Goal: Task Accomplishment & Management: Manage account settings

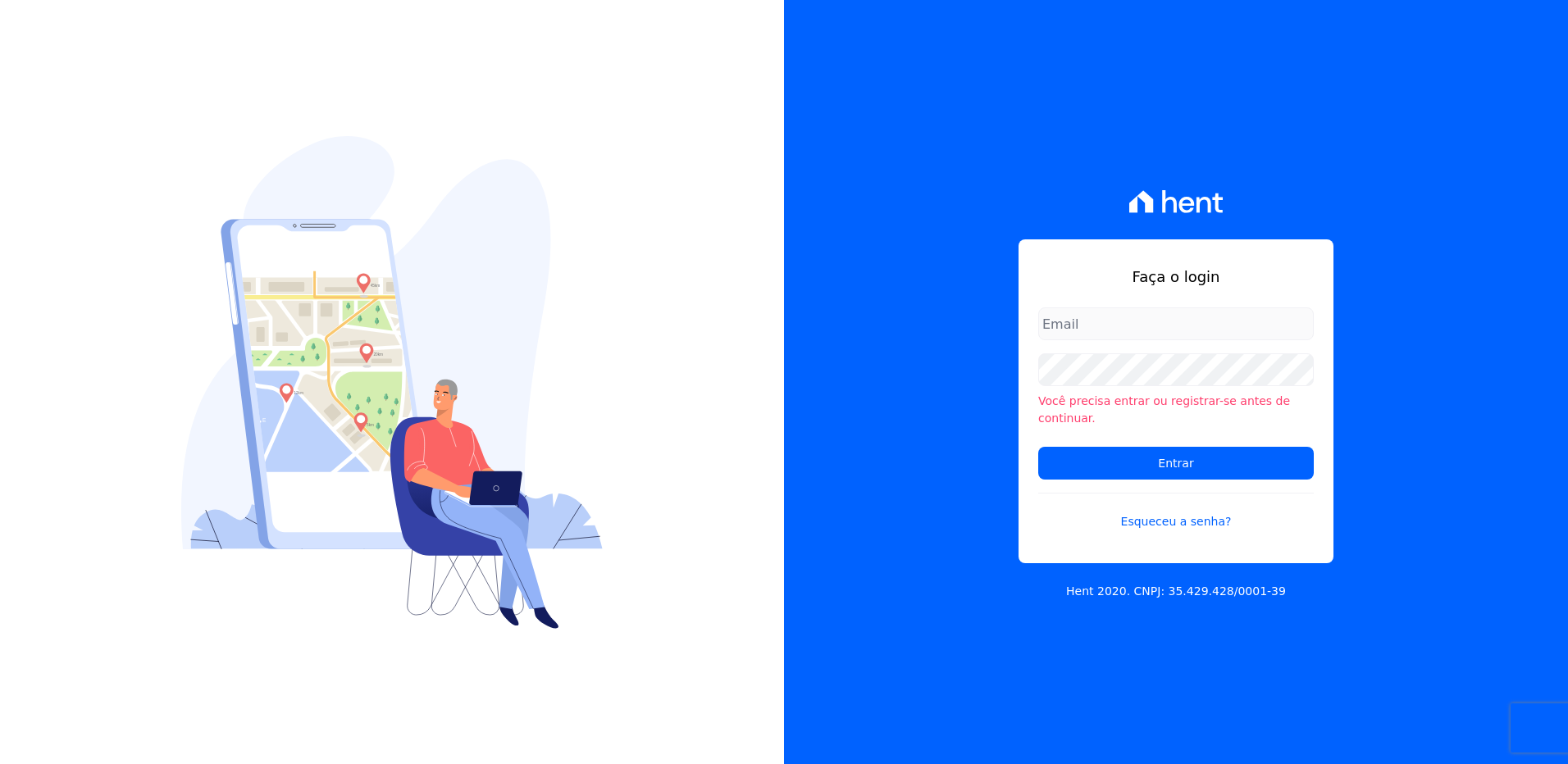
click at [1087, 337] on input "email" at bounding box center [1175, 323] width 276 height 33
type input "monica.kurose@e-arke.com"
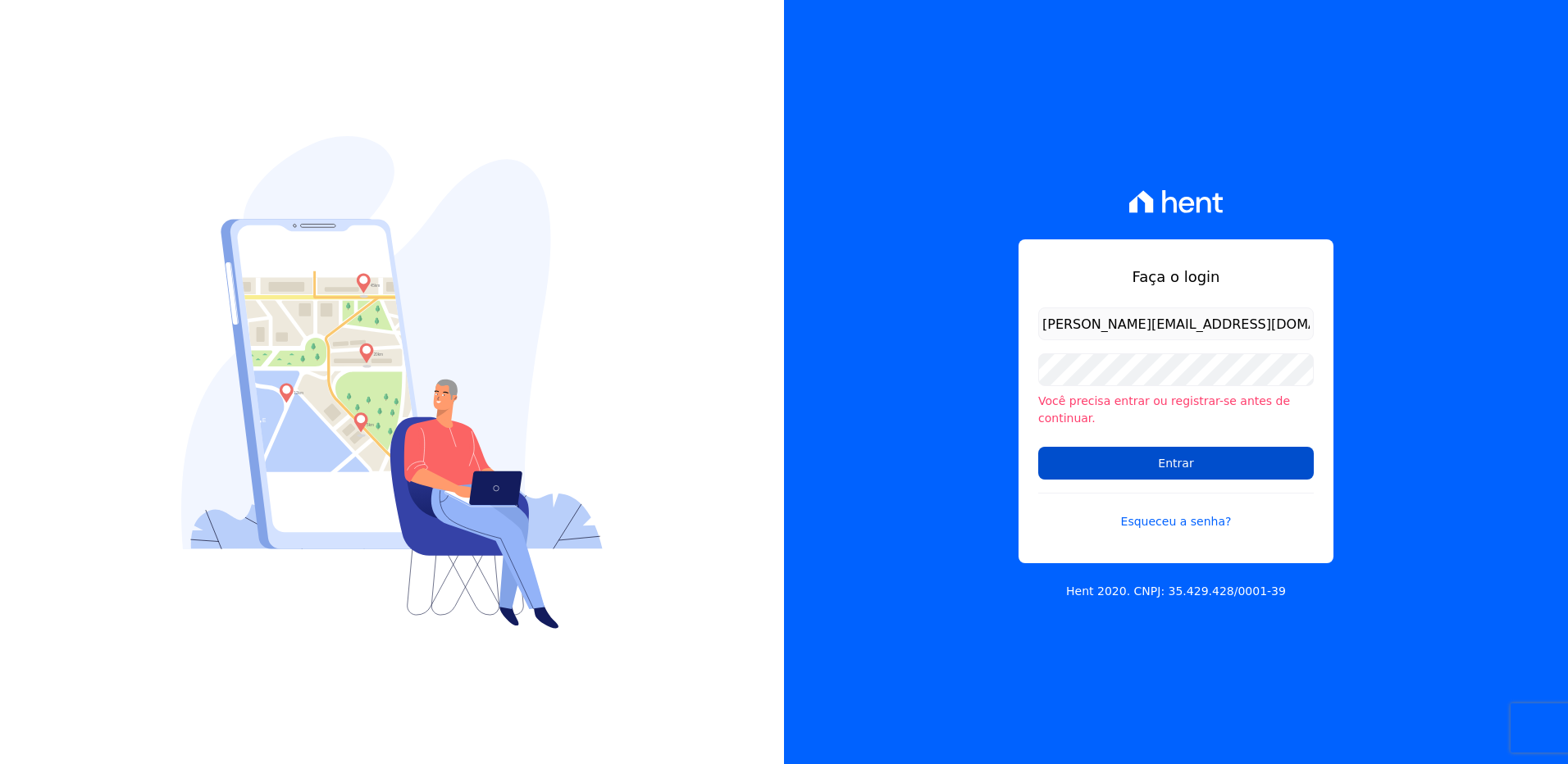
click at [1085, 449] on input "Entrar" at bounding box center [1175, 463] width 276 height 33
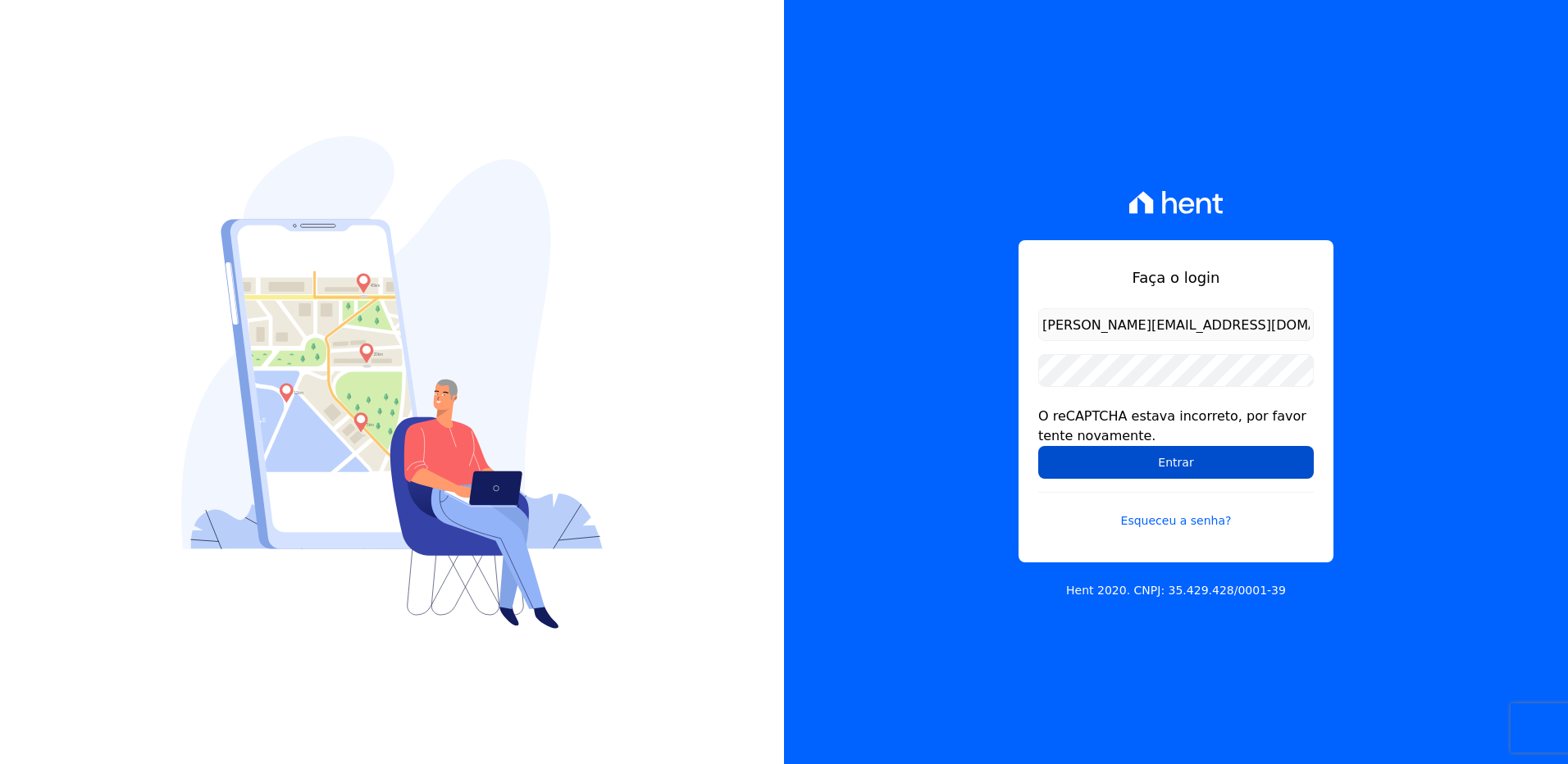
click at [1201, 456] on input "Entrar" at bounding box center [1175, 462] width 276 height 33
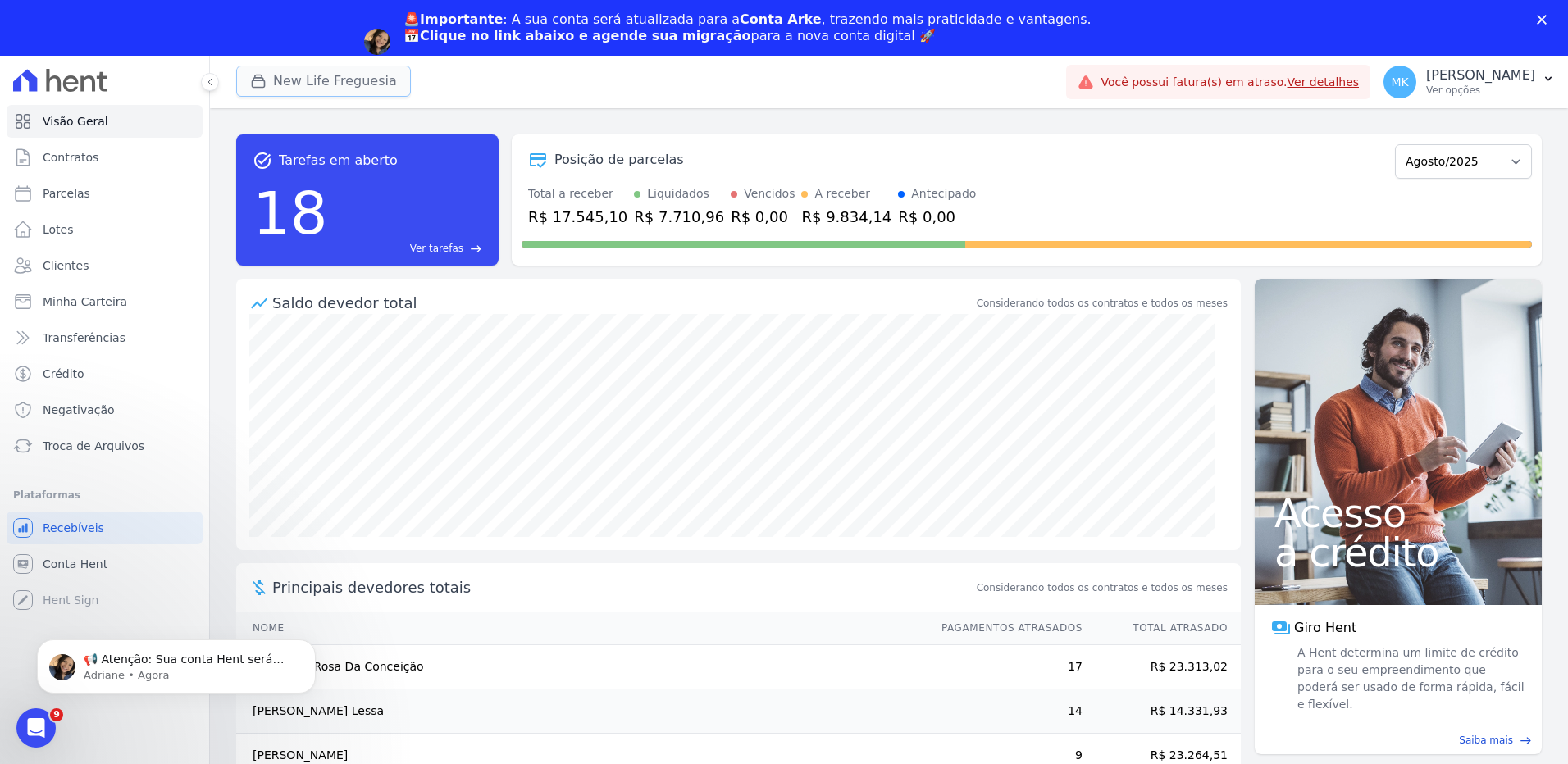
click at [344, 75] on button "New Life Freguesia" at bounding box center [323, 81] width 175 height 31
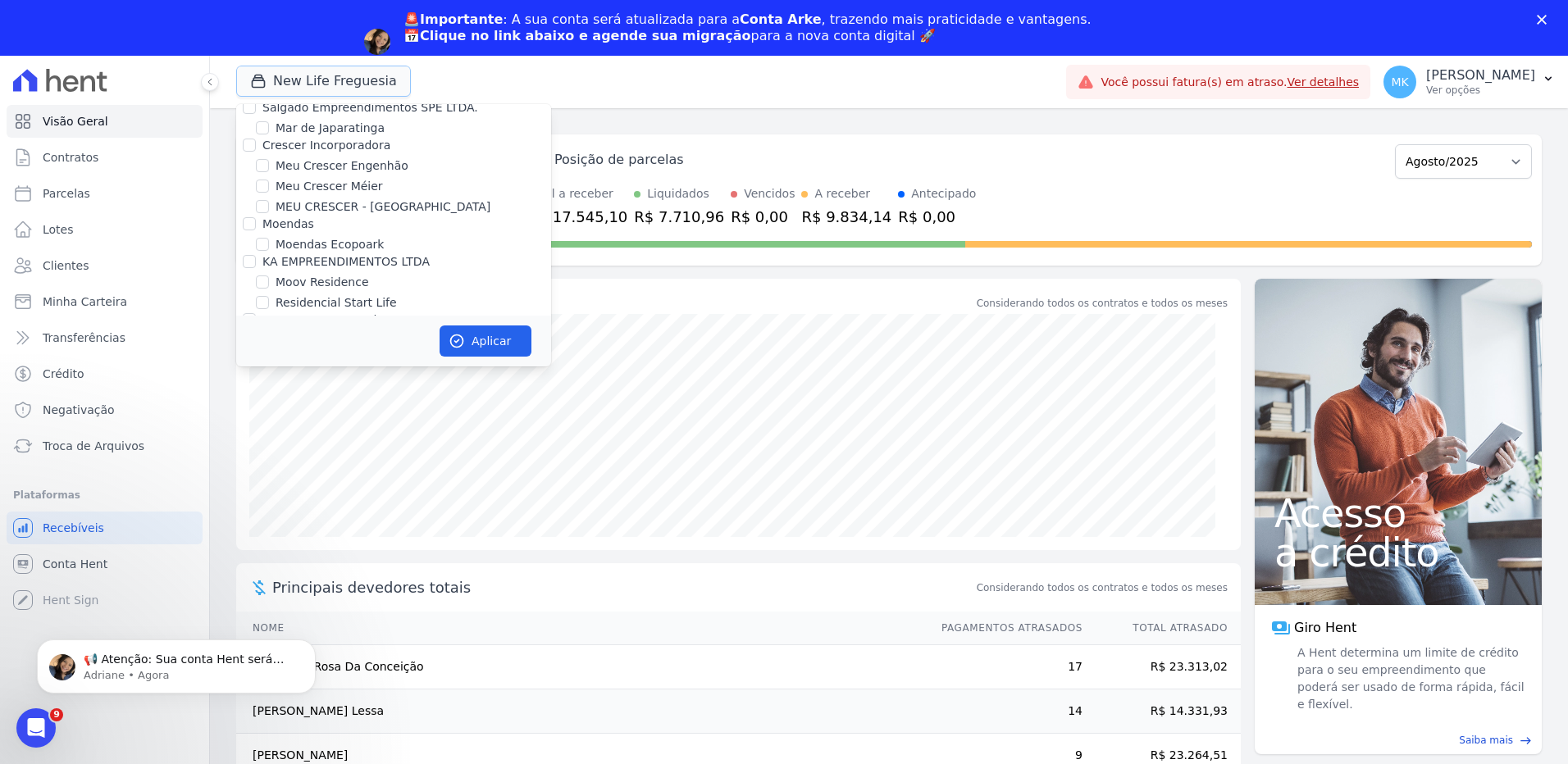
scroll to position [6277, 0]
click at [263, 434] on input "New Life Freguesia" at bounding box center [262, 440] width 13 height 13
checkbox input "false"
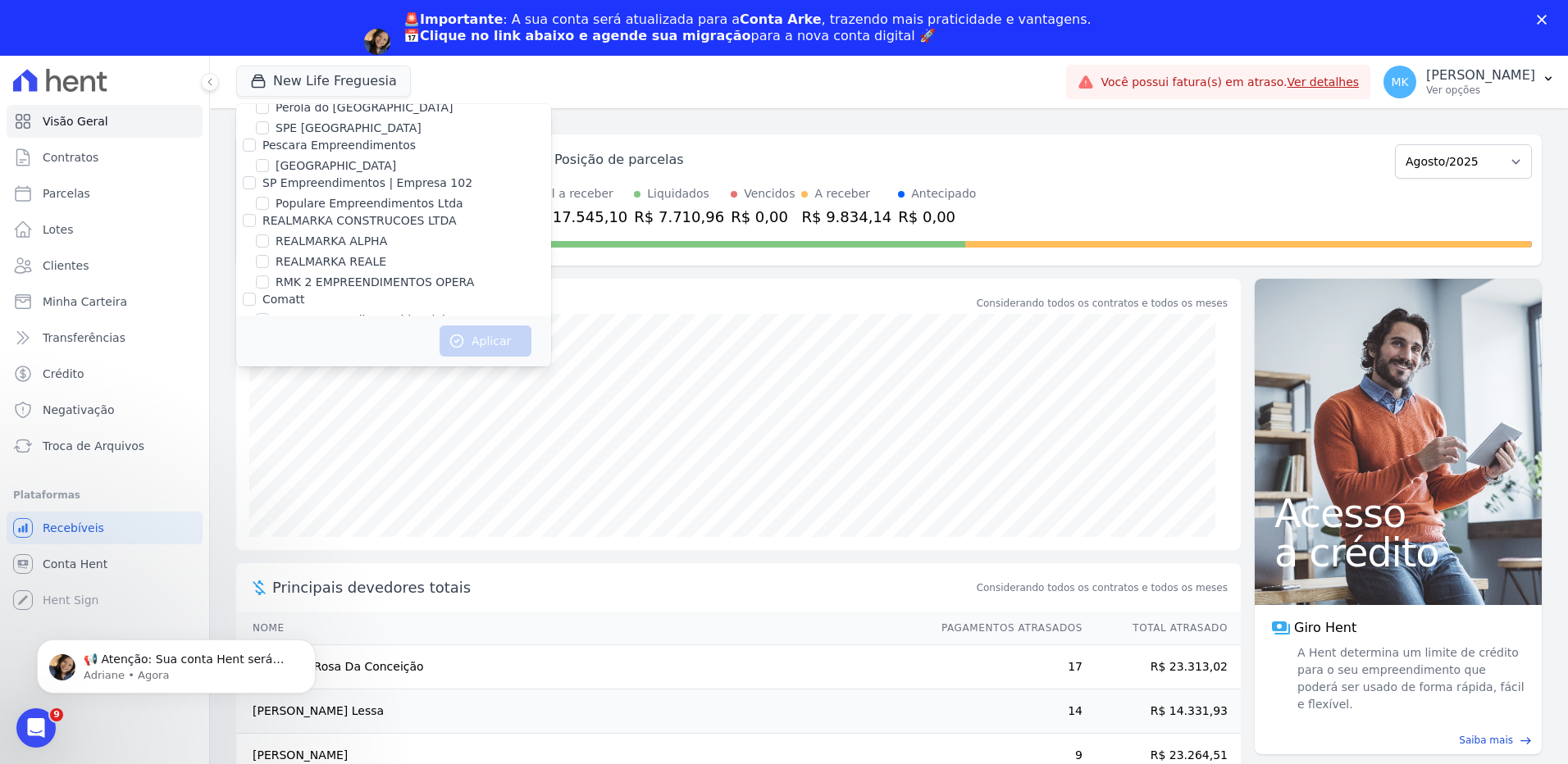
scroll to position [7342, 0]
click at [252, 332] on input "Reserva Vale dos Ipes Empreendimento" at bounding box center [249, 337] width 13 height 13
checkbox input "true"
click at [490, 337] on button "Aplicar" at bounding box center [485, 341] width 92 height 31
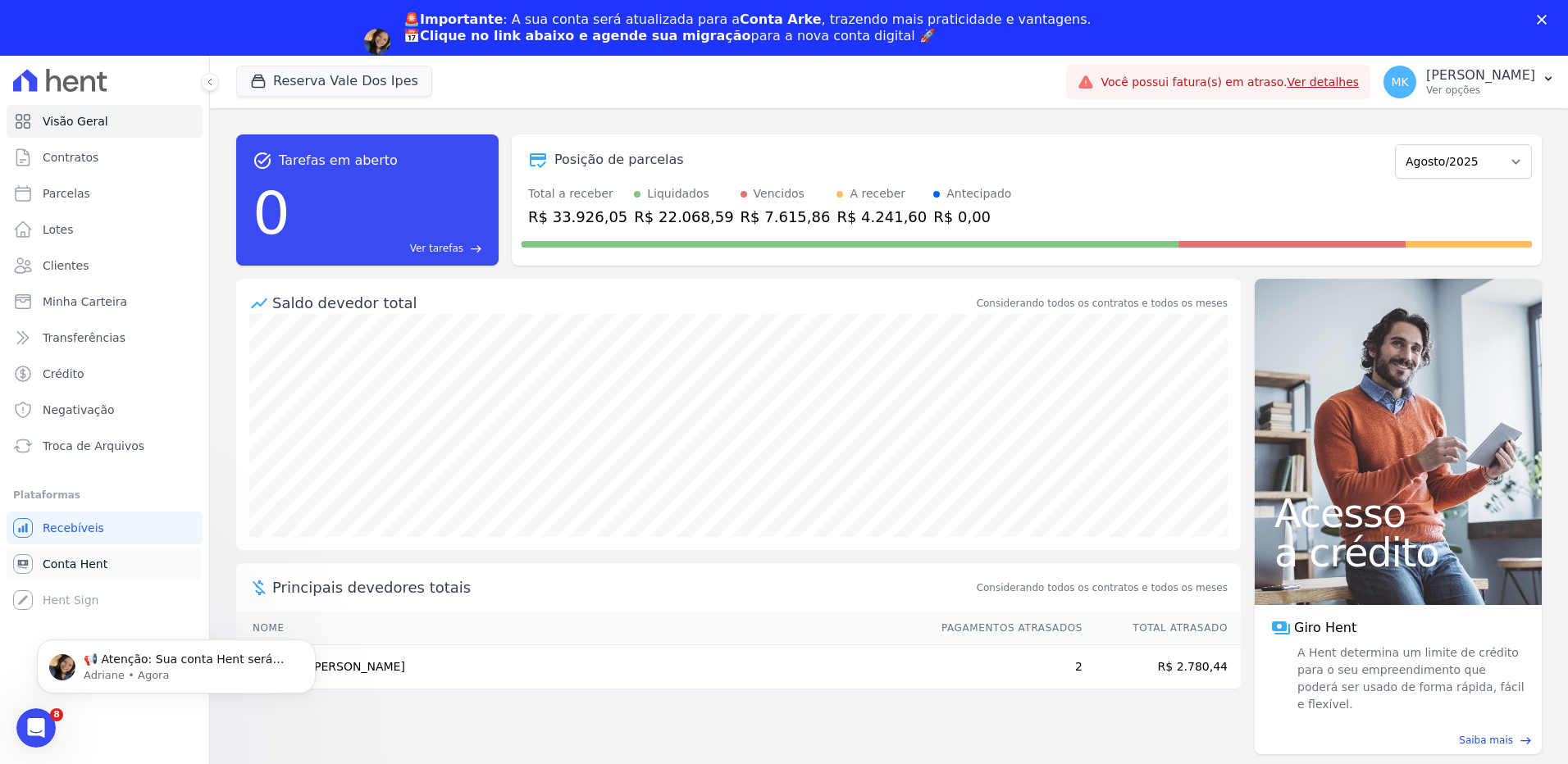
scroll to position [0, 0]
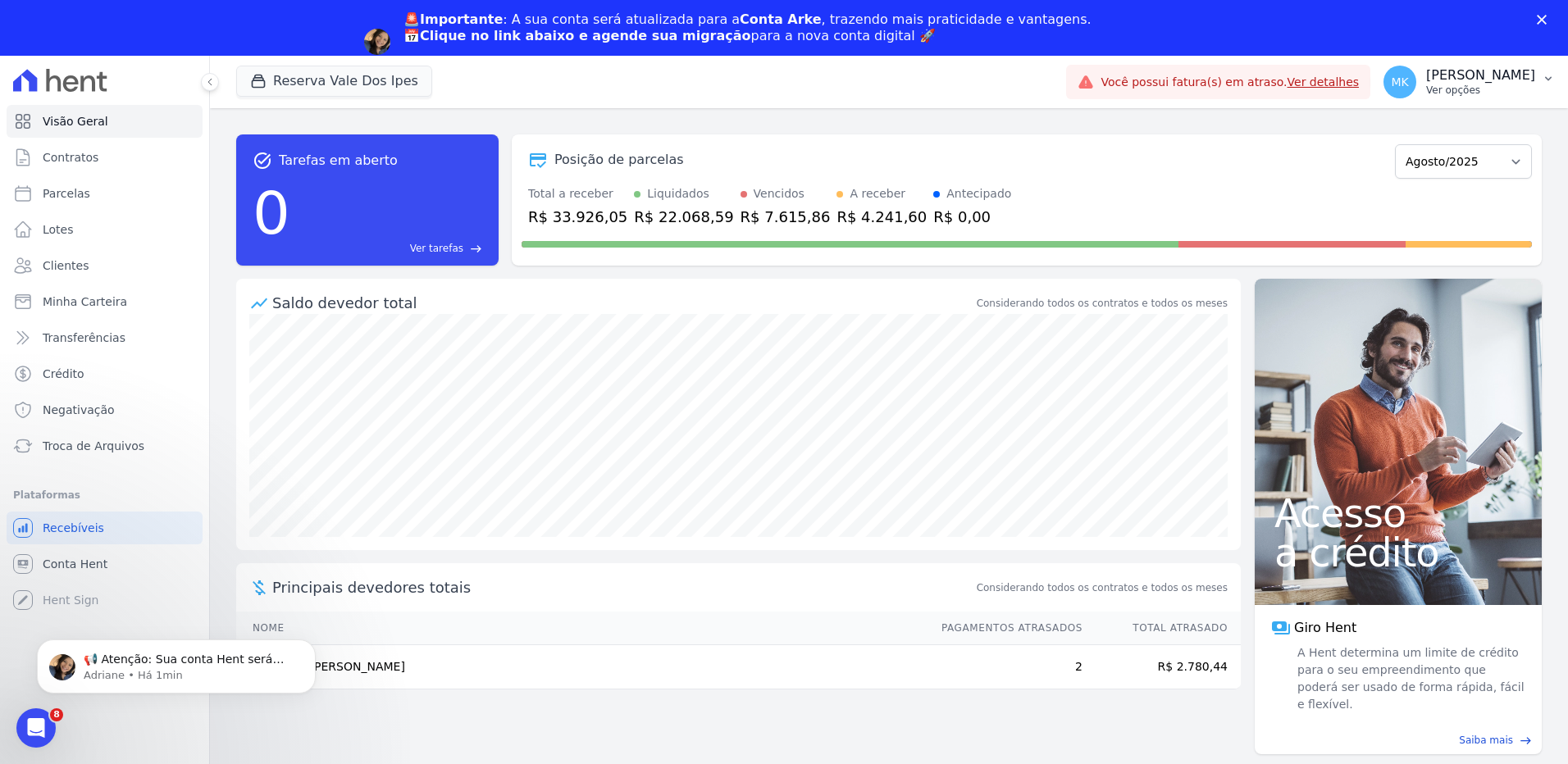
click at [1502, 73] on p "[PERSON_NAME]" at bounding box center [1481, 75] width 109 height 16
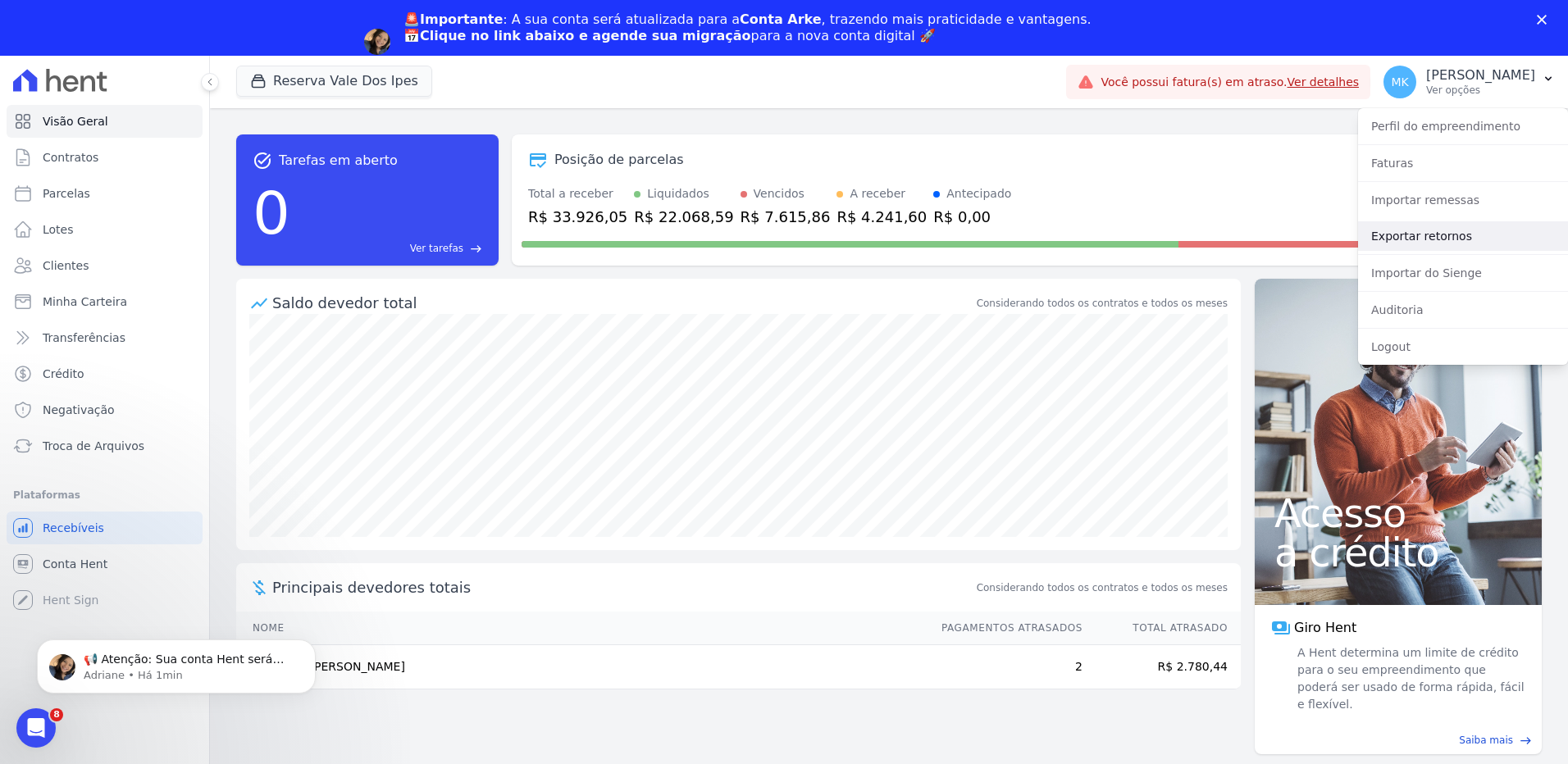
click at [1404, 234] on link "Exportar retornos" at bounding box center [1462, 236] width 210 height 30
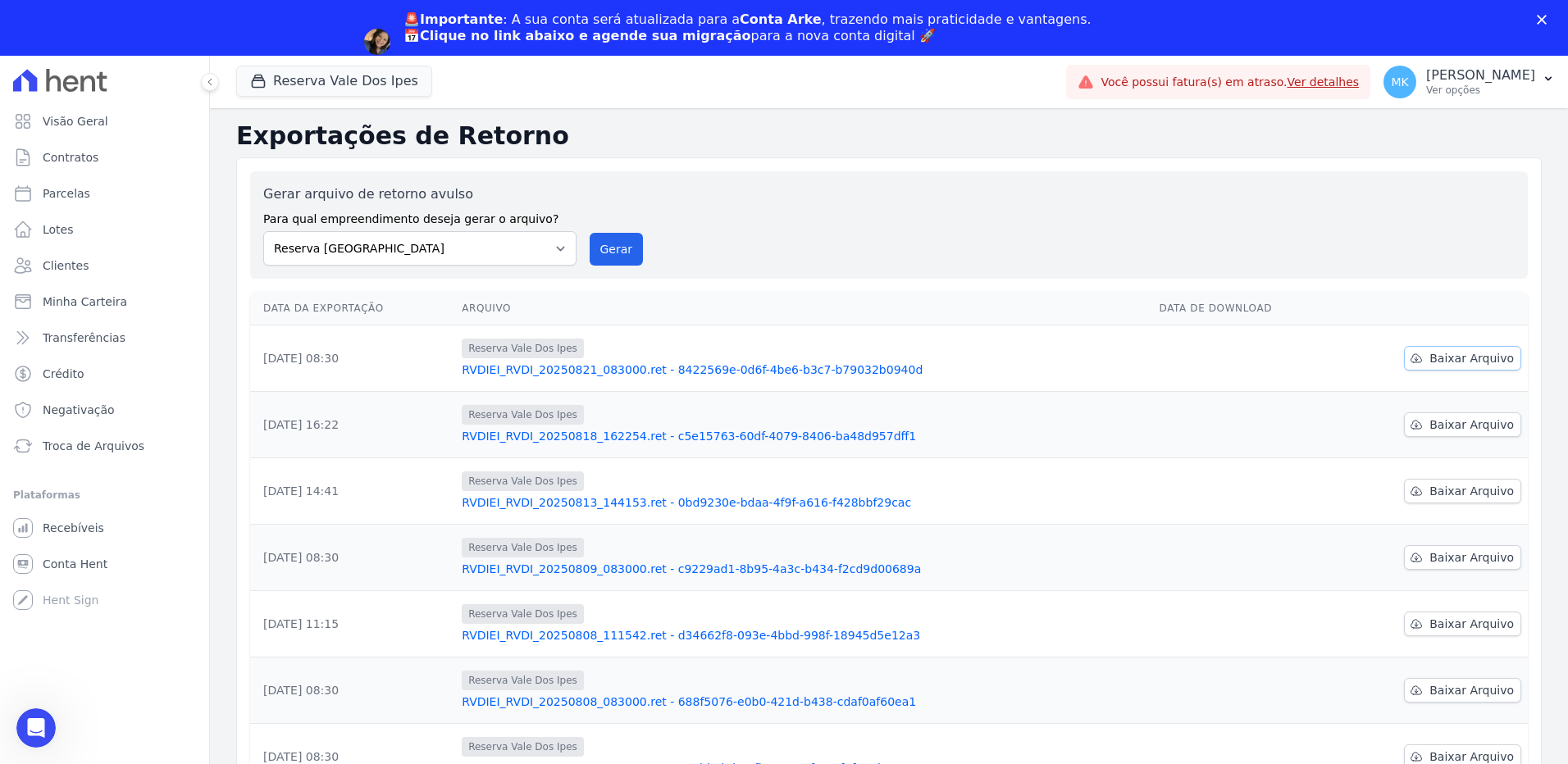
click at [1438, 353] on span "Baixar Arquivo" at bounding box center [1471, 358] width 85 height 16
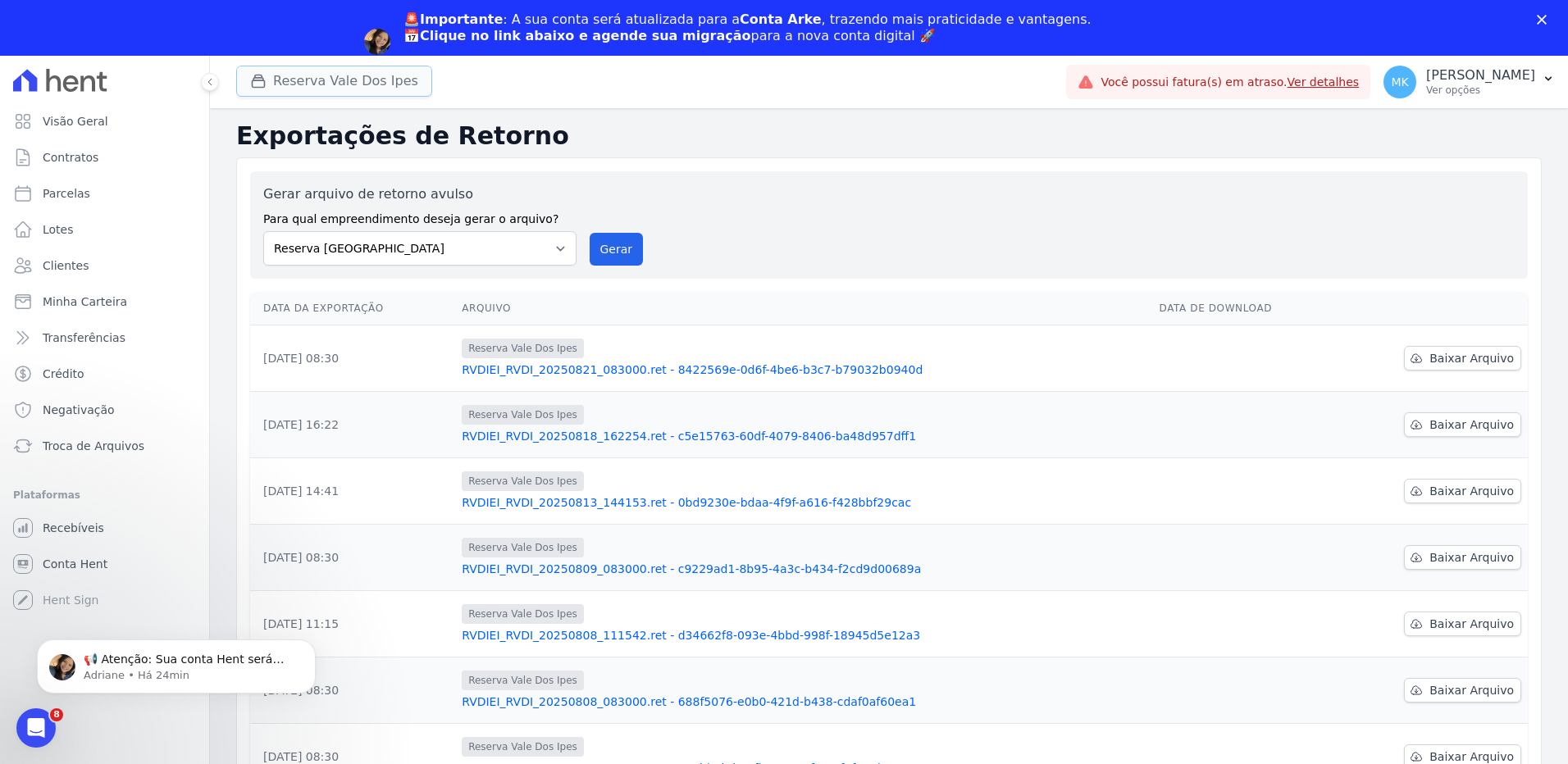
click at [311, 81] on button "Reserva Vale Dos Ipes" at bounding box center [333, 81] width 196 height 31
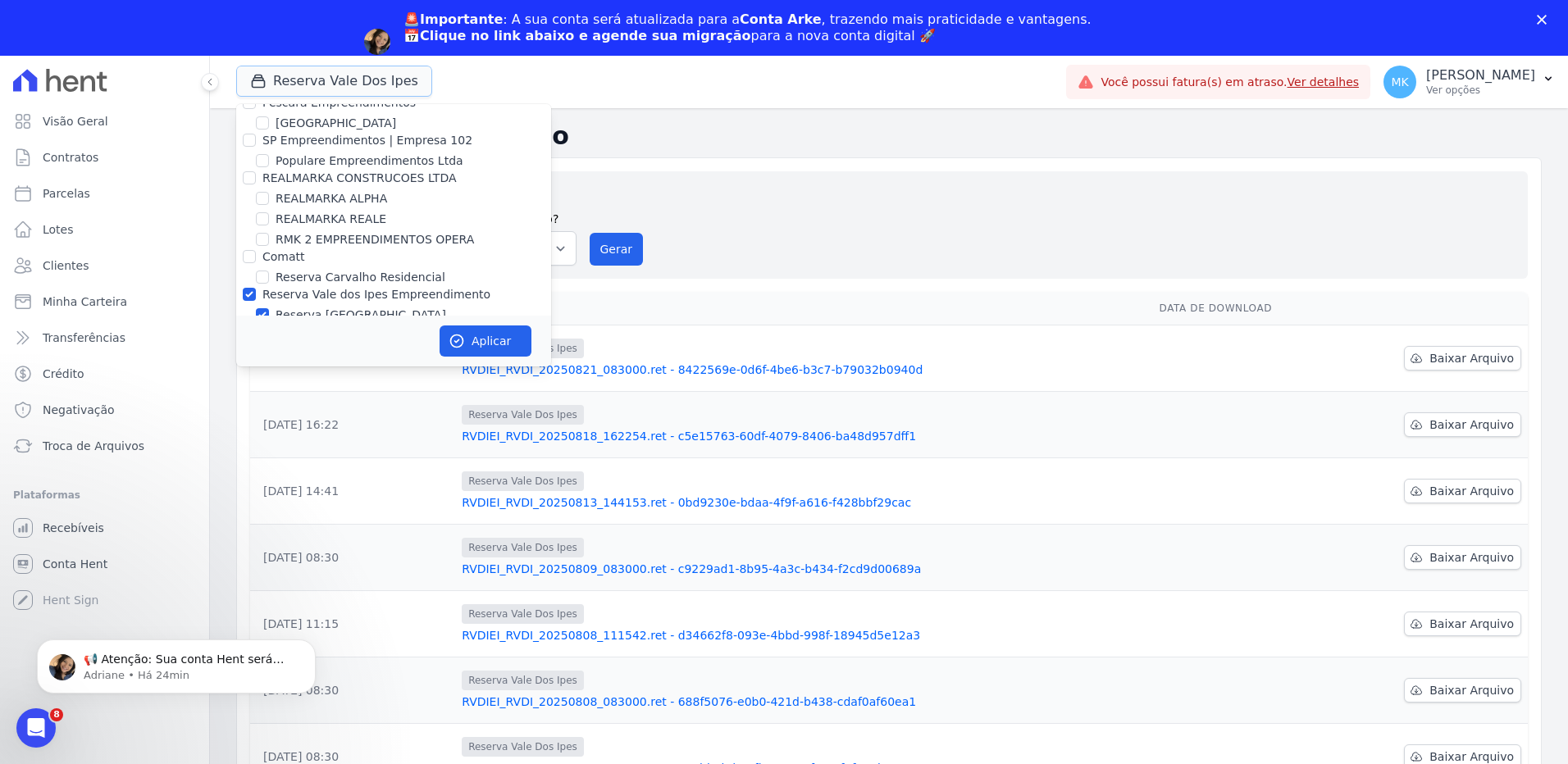
scroll to position [7302, 0]
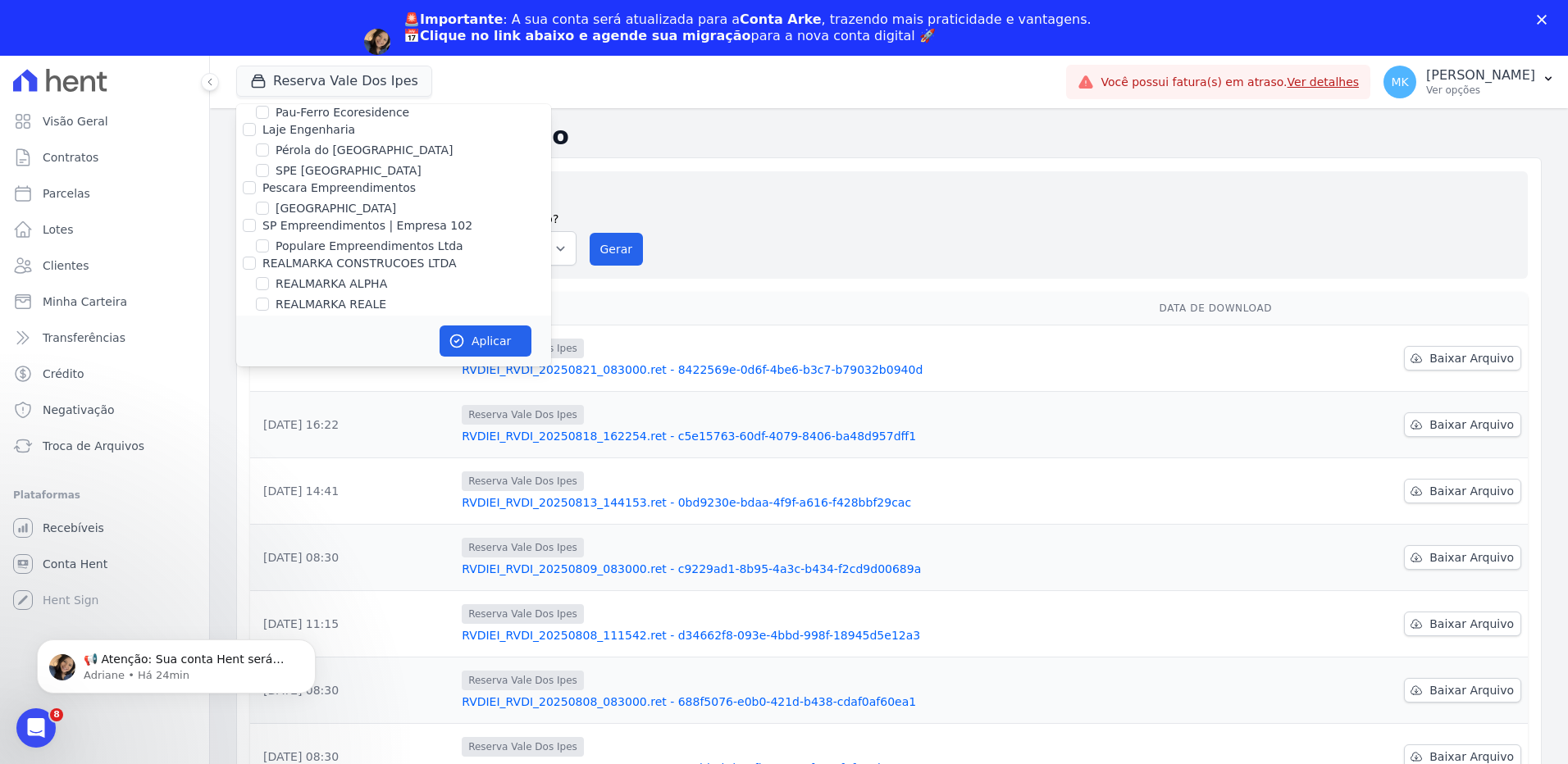
click at [249, 373] on input "Reserva Vale dos Ipes Empreendimento" at bounding box center [249, 379] width 13 height 13
checkbox input "false"
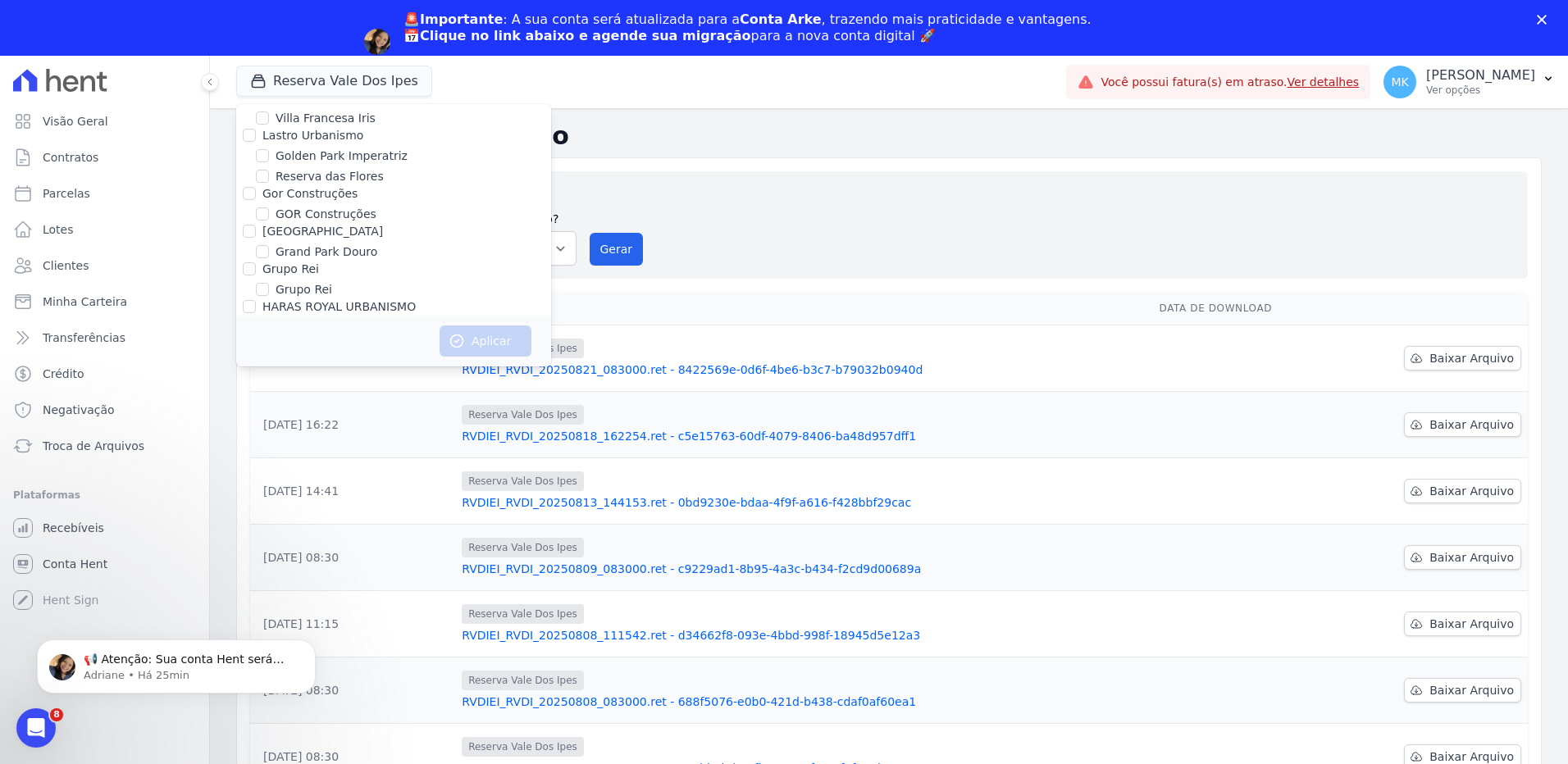
scroll to position [4576, 0]
click at [258, 329] on input "HARAS ROYAL URBANISMO" at bounding box center [262, 335] width 13 height 13
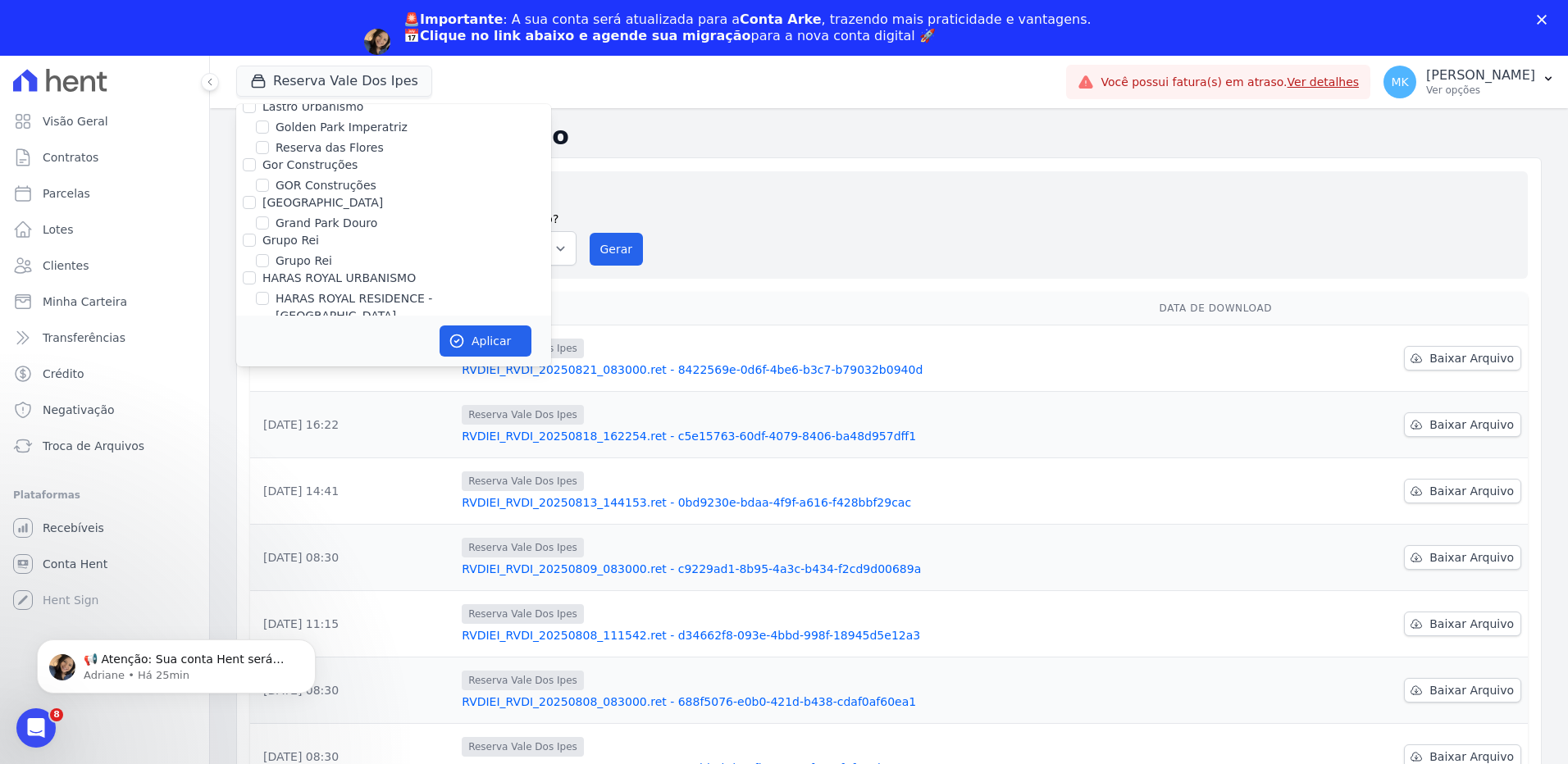
click at [262, 329] on input "HARAS ROYAL URBANISMO" at bounding box center [262, 335] width 13 height 13
checkbox input "false"
click at [264, 292] on input "HARAS ROYAL RESIDENCE - [GEOGRAPHIC_DATA]" at bounding box center [262, 298] width 13 height 13
checkbox input "true"
click at [479, 335] on button "Aplicar" at bounding box center [485, 341] width 92 height 31
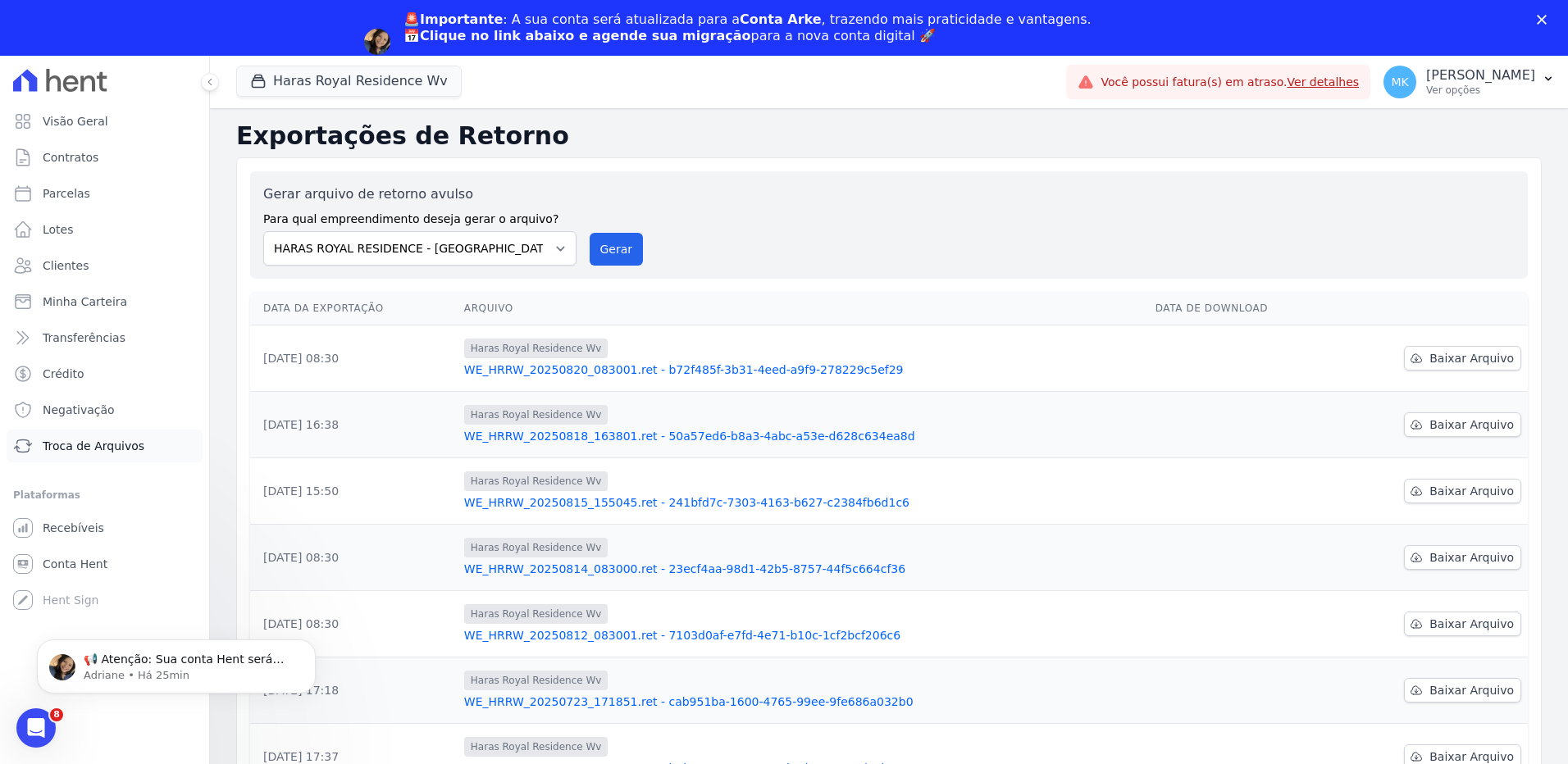
scroll to position [0, 0]
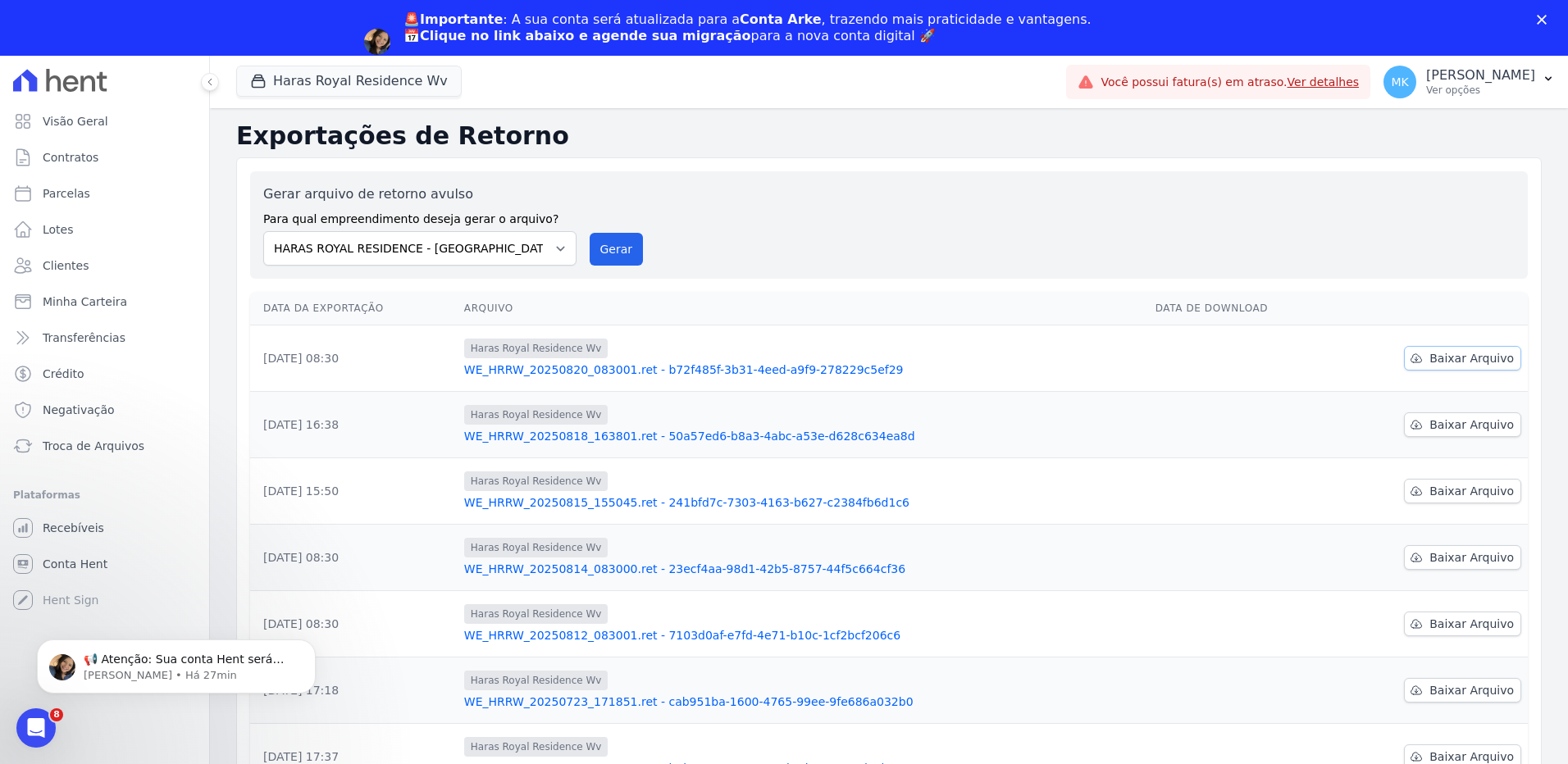
click at [1464, 354] on span "Baixar Arquivo" at bounding box center [1471, 358] width 85 height 16
click at [74, 525] on span "Recebíveis" at bounding box center [73, 527] width 61 height 16
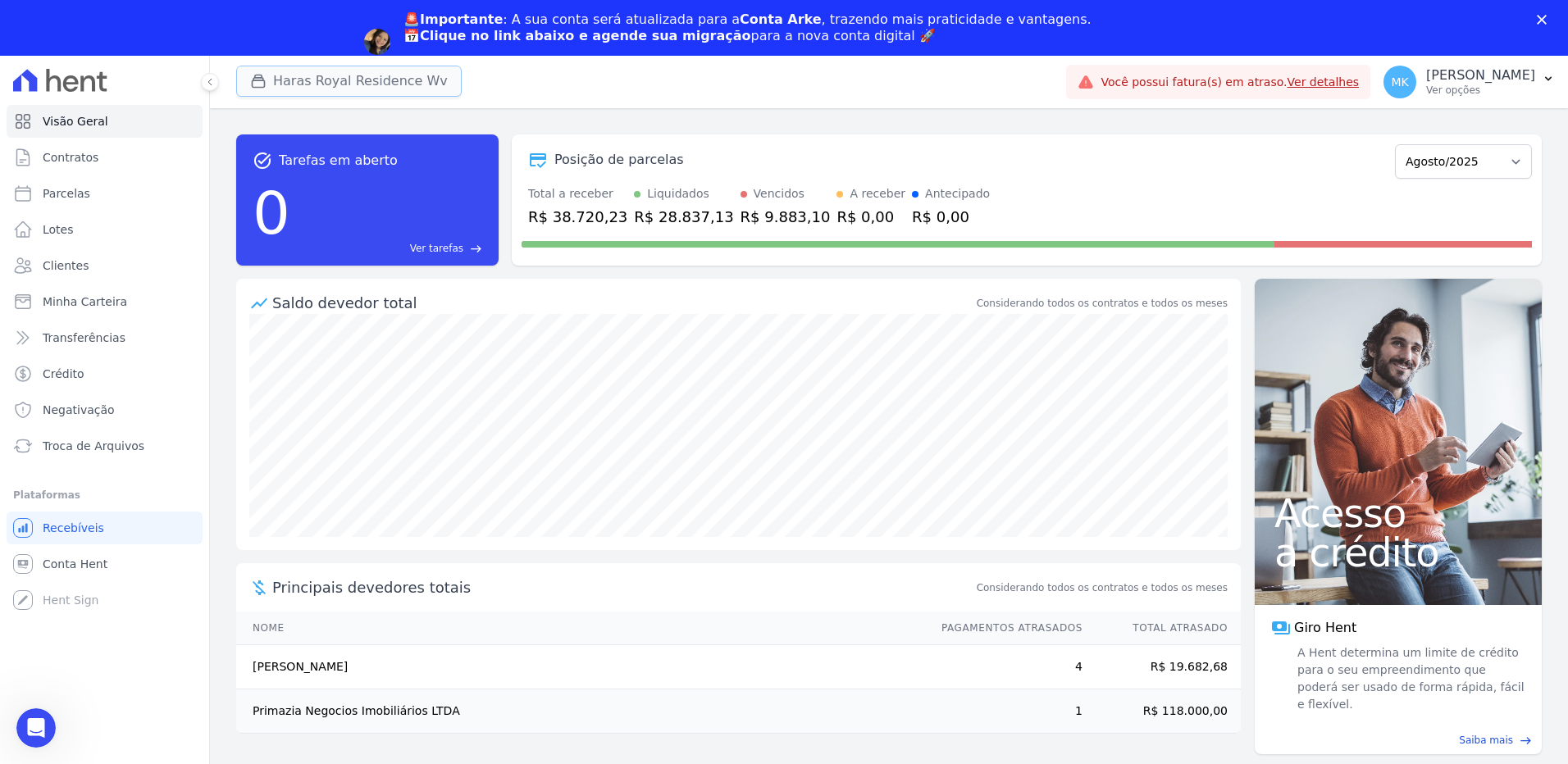
click at [355, 76] on button "Haras Royal Residence Wv" at bounding box center [349, 81] width 226 height 31
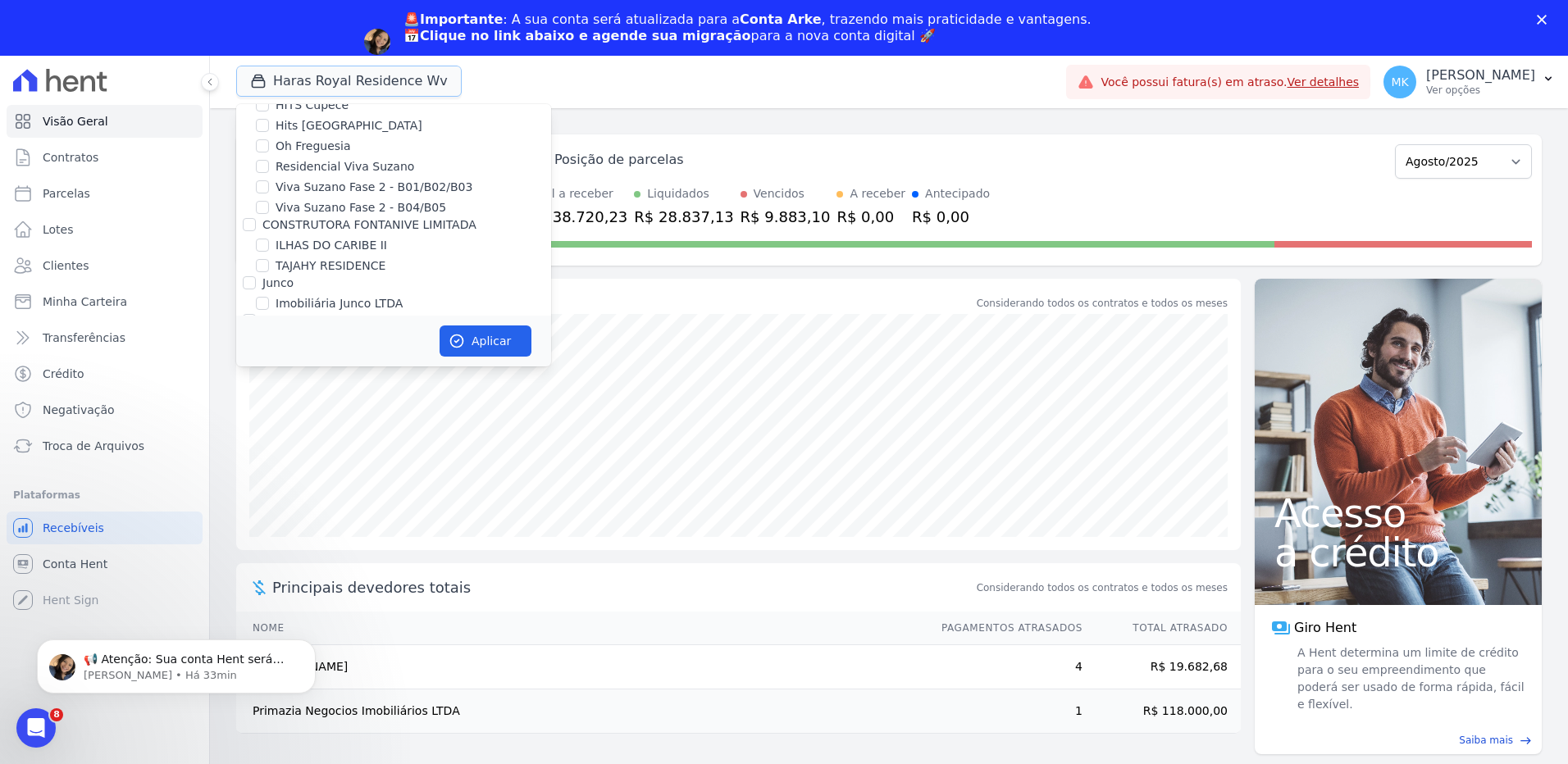
scroll to position [4546, 0]
click at [260, 322] on input "HARAS ROYAL RESIDENCE - [GEOGRAPHIC_DATA]" at bounding box center [262, 328] width 13 height 13
checkbox input "false"
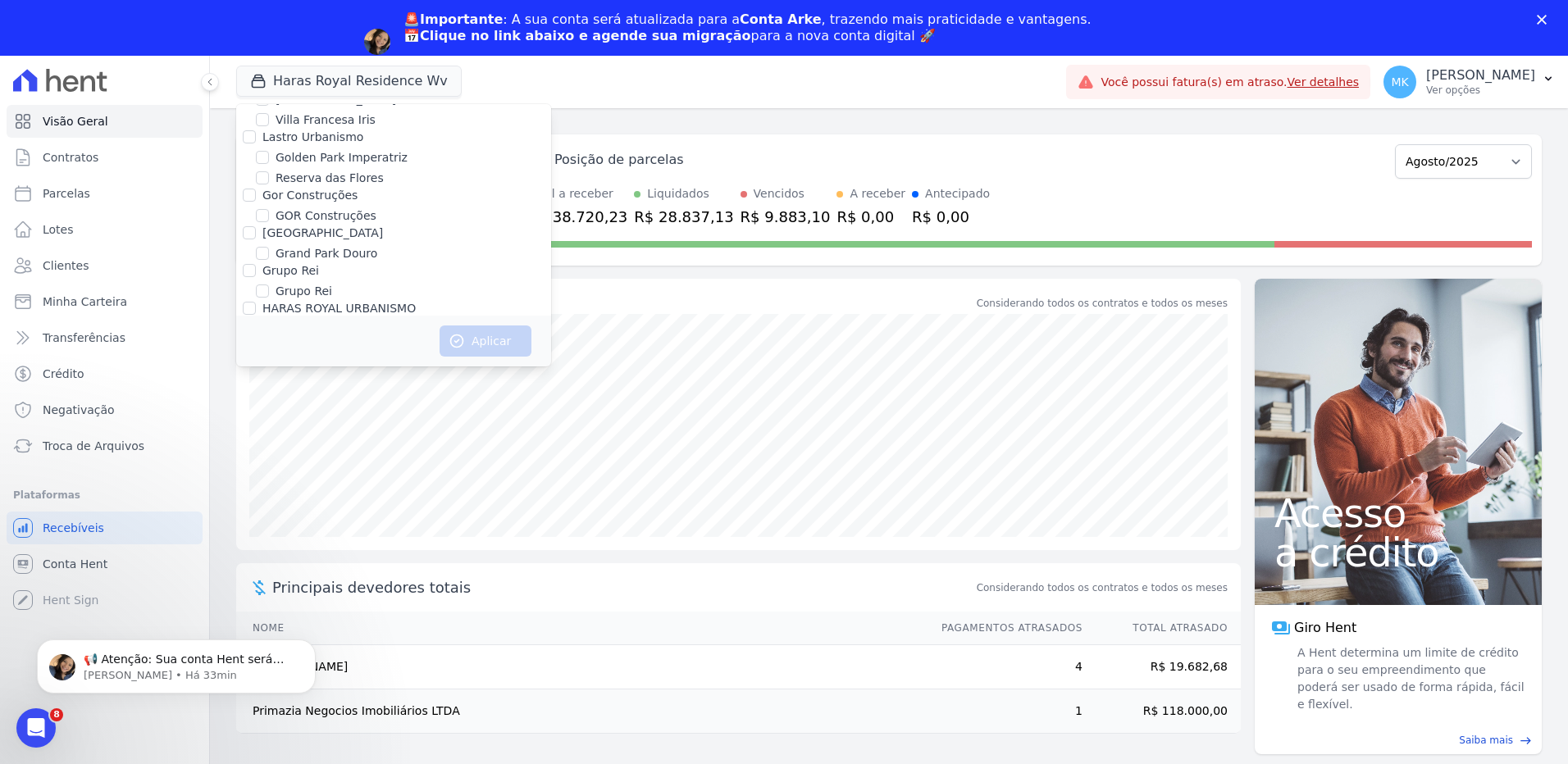
click at [263, 360] on input "HARAS ROYAL URBANISMO" at bounding box center [262, 365] width 13 height 13
checkbox input "true"
click at [472, 337] on button "Aplicar" at bounding box center [485, 341] width 92 height 31
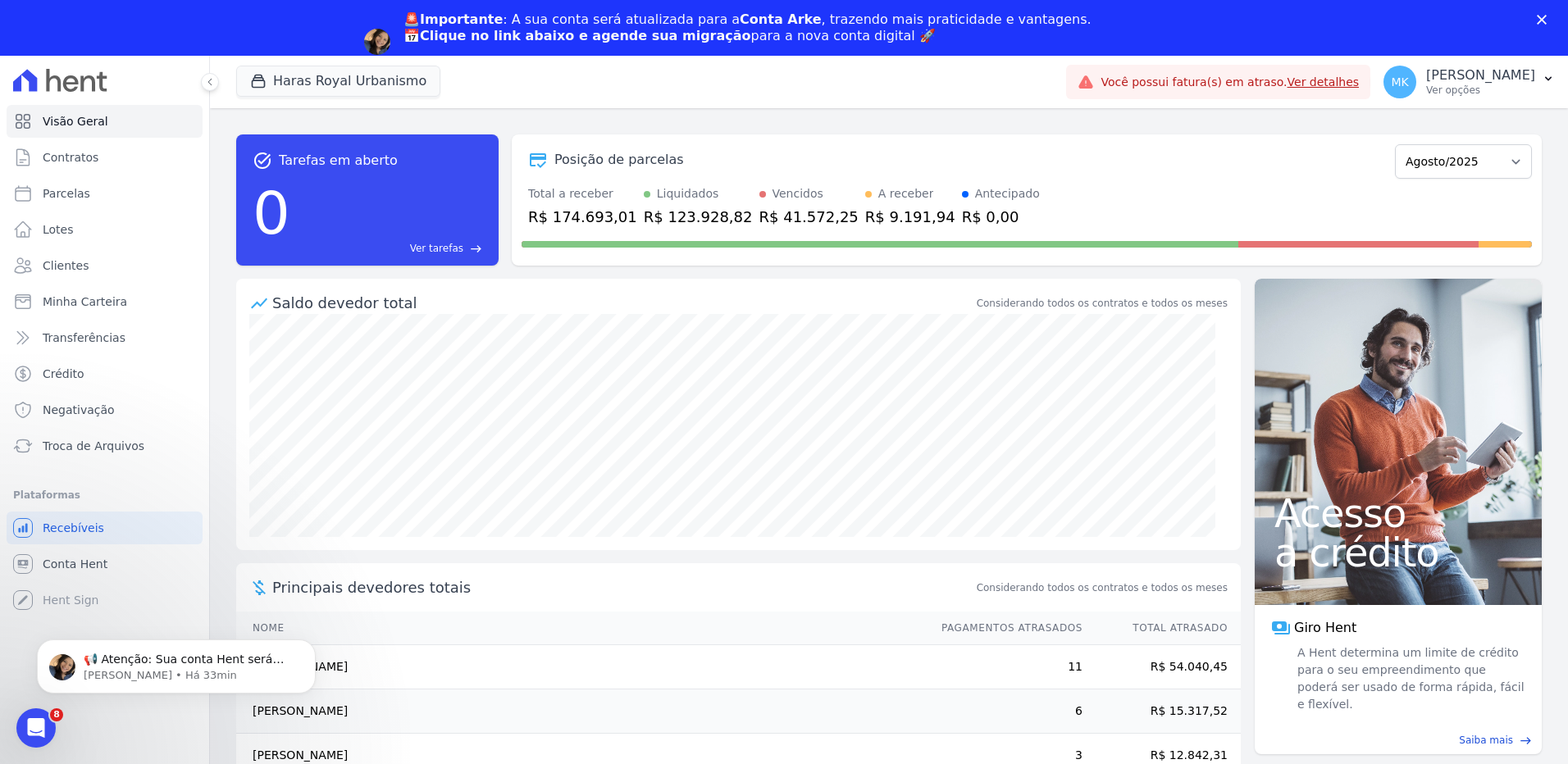
scroll to position [0, 0]
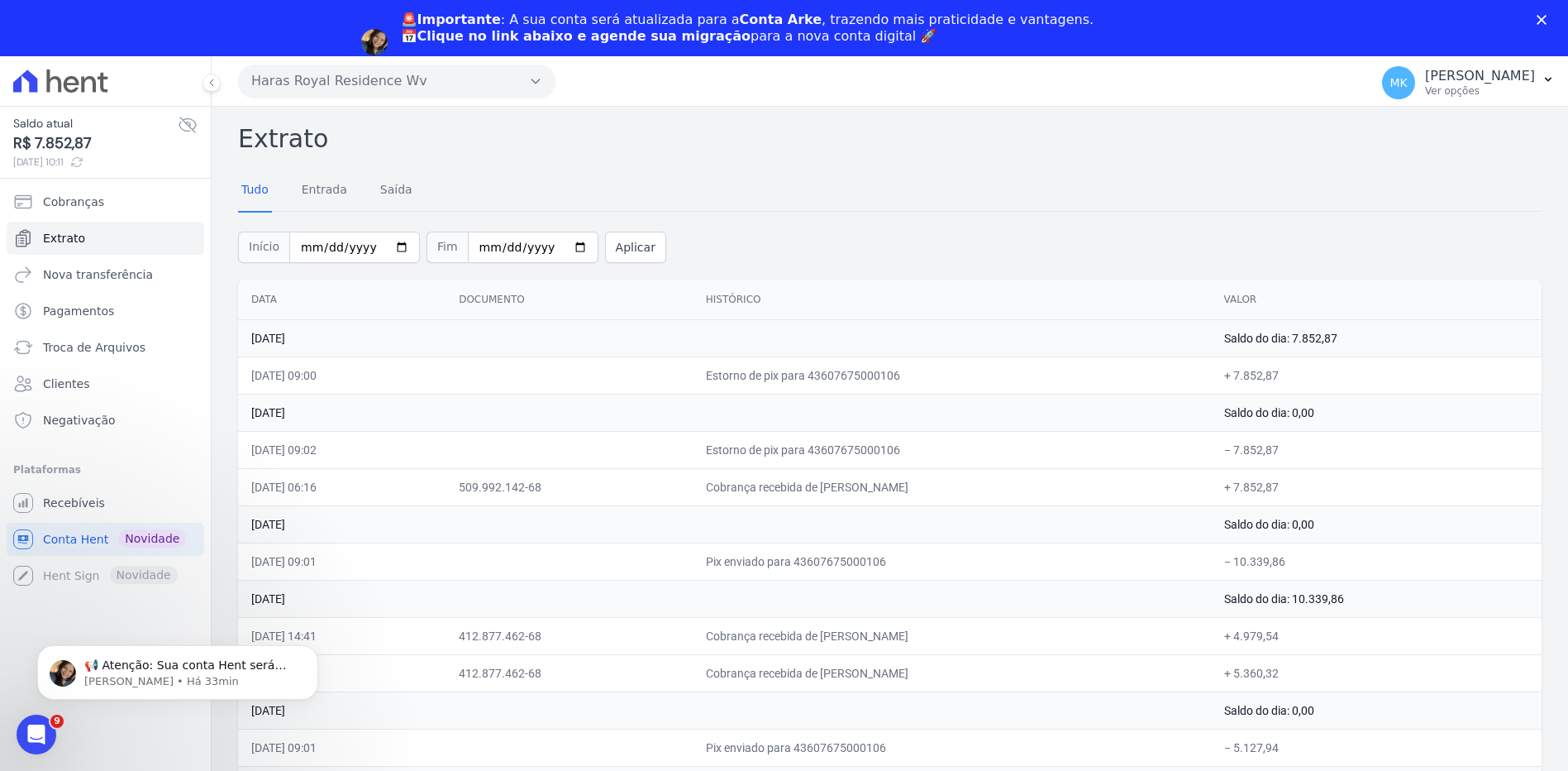
drag, startPoint x: 741, startPoint y: 495, endPoint x: 713, endPoint y: 468, distance: 38.9
click at [740, 495] on td "Cobrança recebida de [PERSON_NAME]" at bounding box center [952, 486] width 518 height 37
click at [457, 73] on button "Haras Royal Residence Wv" at bounding box center [396, 80] width 317 height 33
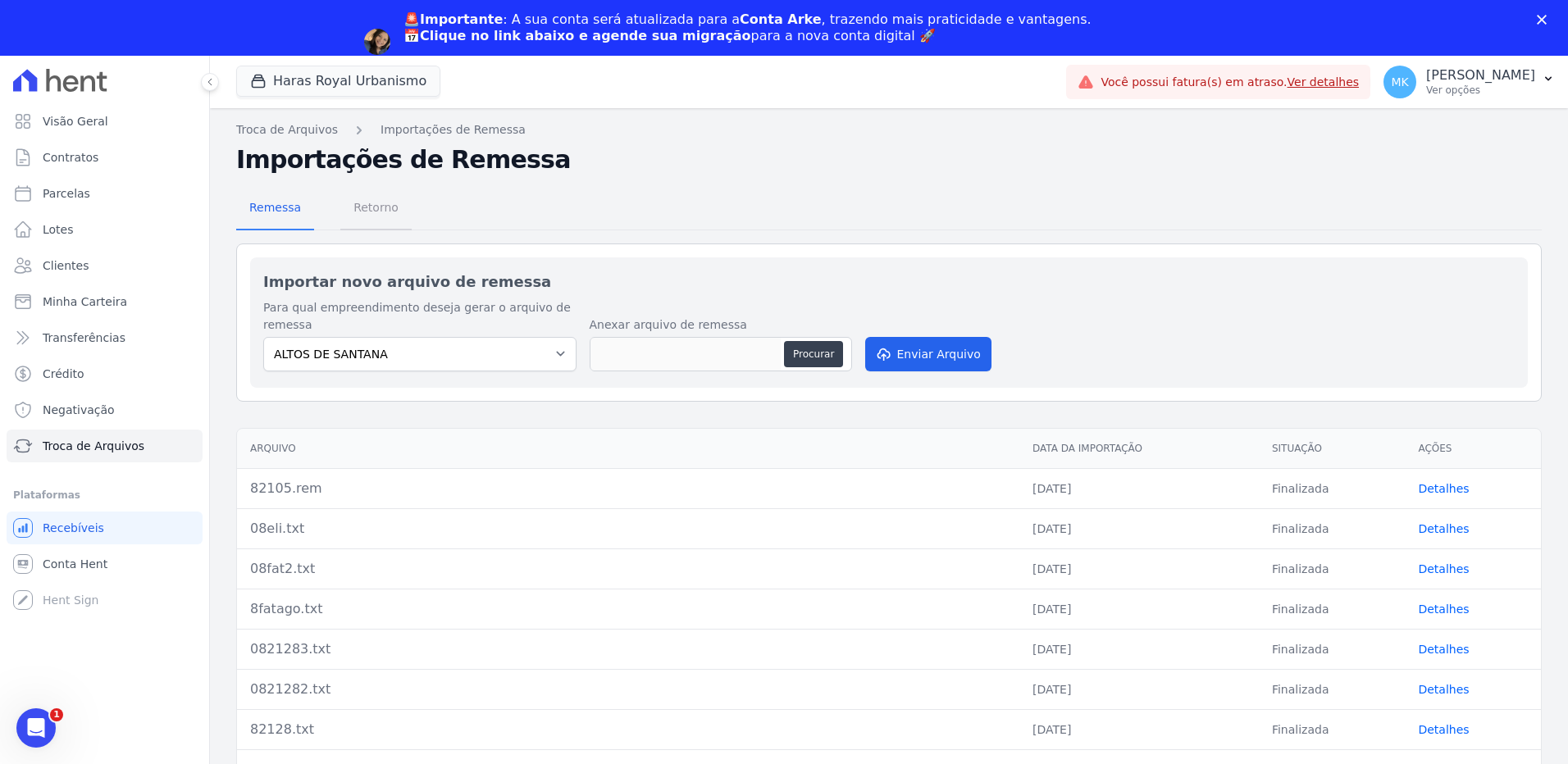
click at [347, 205] on span "Retorno" at bounding box center [376, 207] width 64 height 33
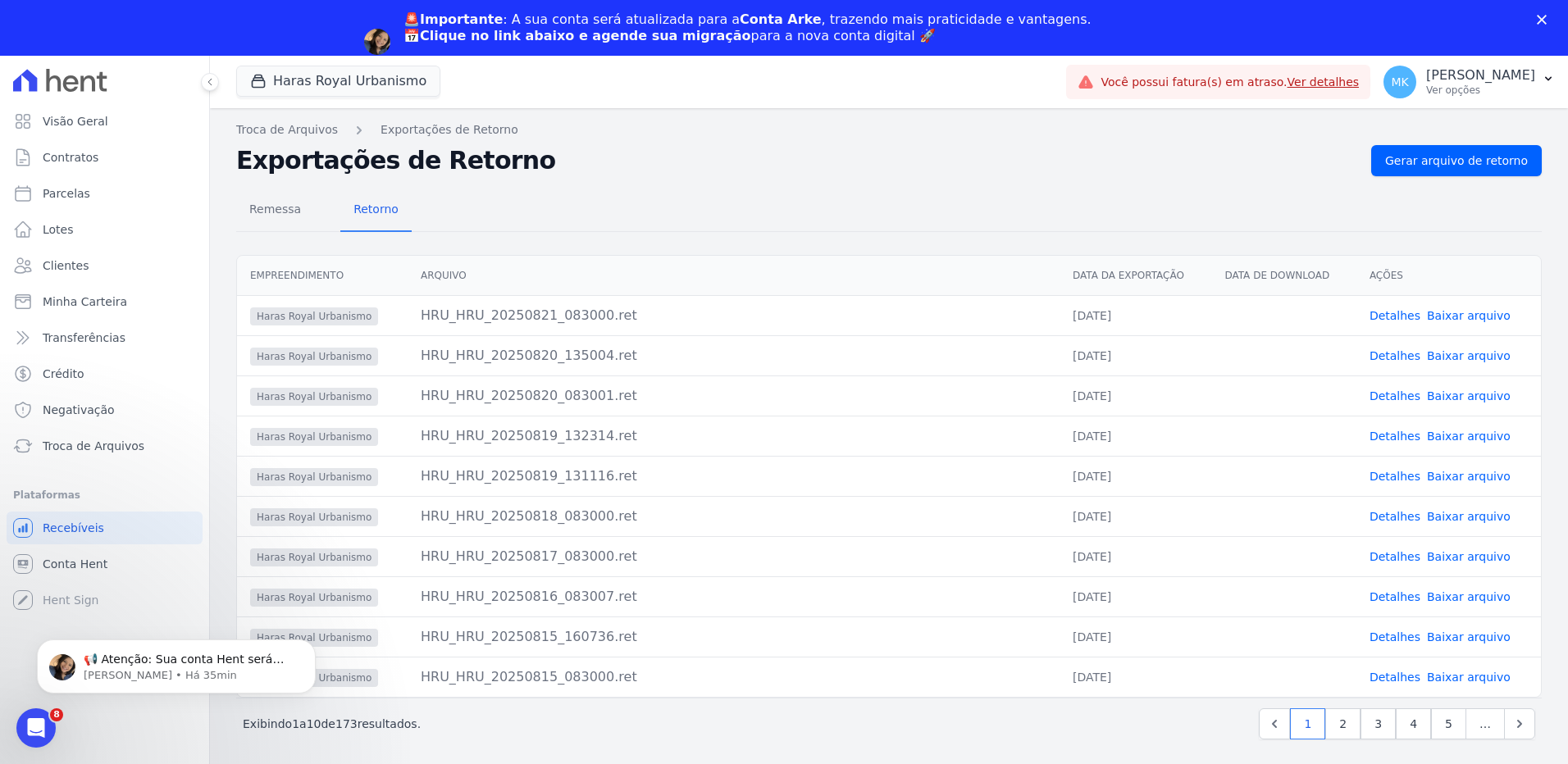
click at [1477, 312] on link "Baixar arquivo" at bounding box center [1469, 315] width 84 height 13
